Goal: Check status

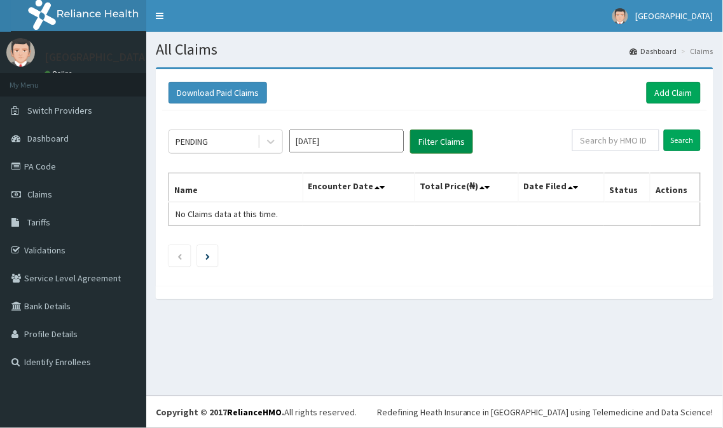
click at [444, 142] on button "Filter Claims" at bounding box center [441, 142] width 63 height 24
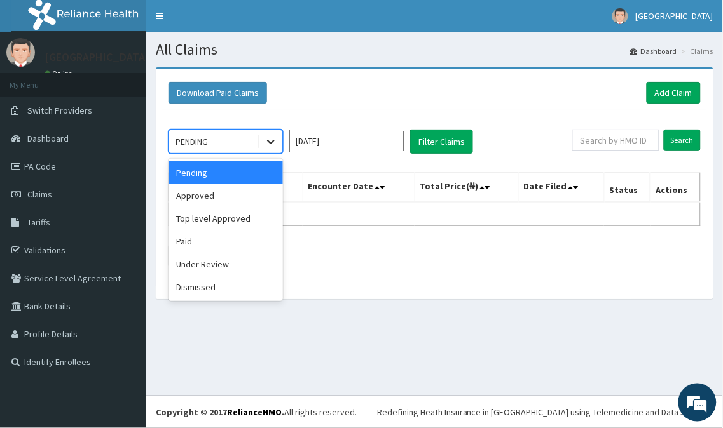
click at [273, 140] on icon at bounding box center [271, 142] width 8 height 4
click at [195, 195] on div "Approved" at bounding box center [225, 195] width 114 height 23
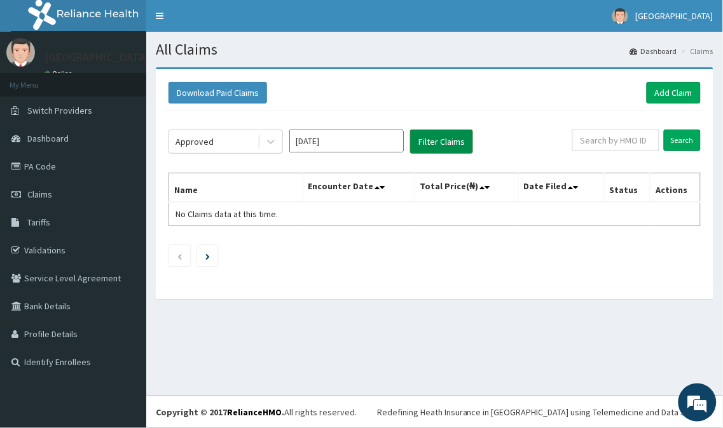
click at [439, 140] on button "Filter Claims" at bounding box center [441, 142] width 63 height 24
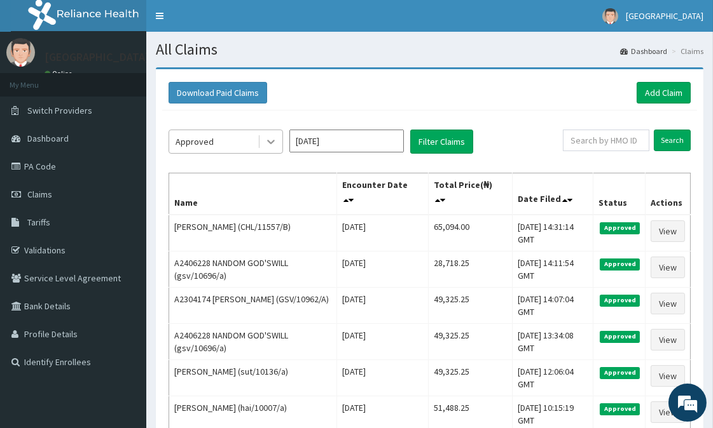
click at [277, 139] on div at bounding box center [270, 141] width 23 height 23
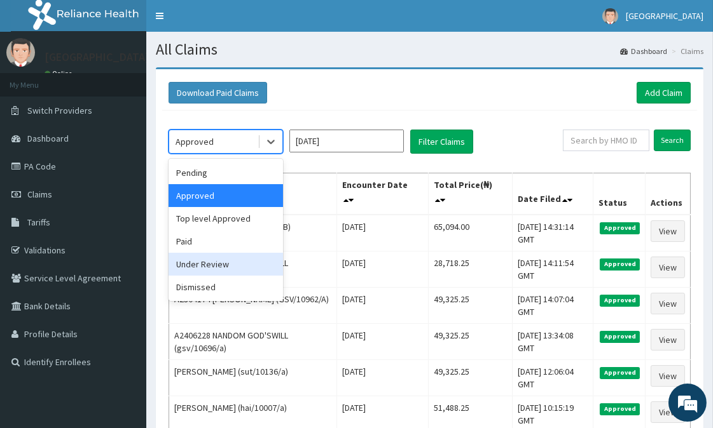
click at [218, 264] on div "Under Review" at bounding box center [225, 264] width 114 height 23
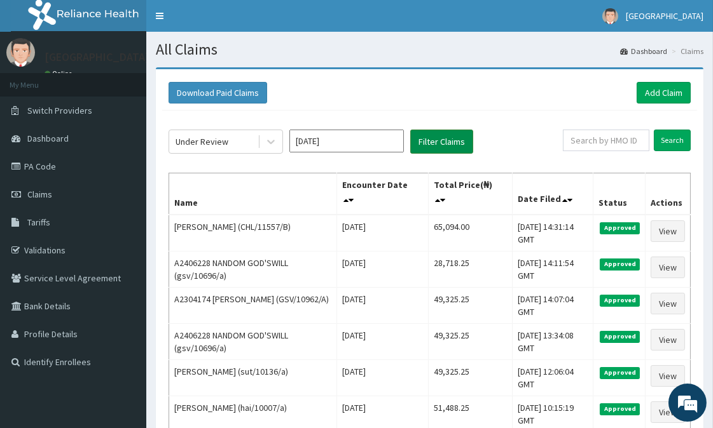
click at [448, 136] on button "Filter Claims" at bounding box center [441, 142] width 63 height 24
